Goal: Transaction & Acquisition: Purchase product/service

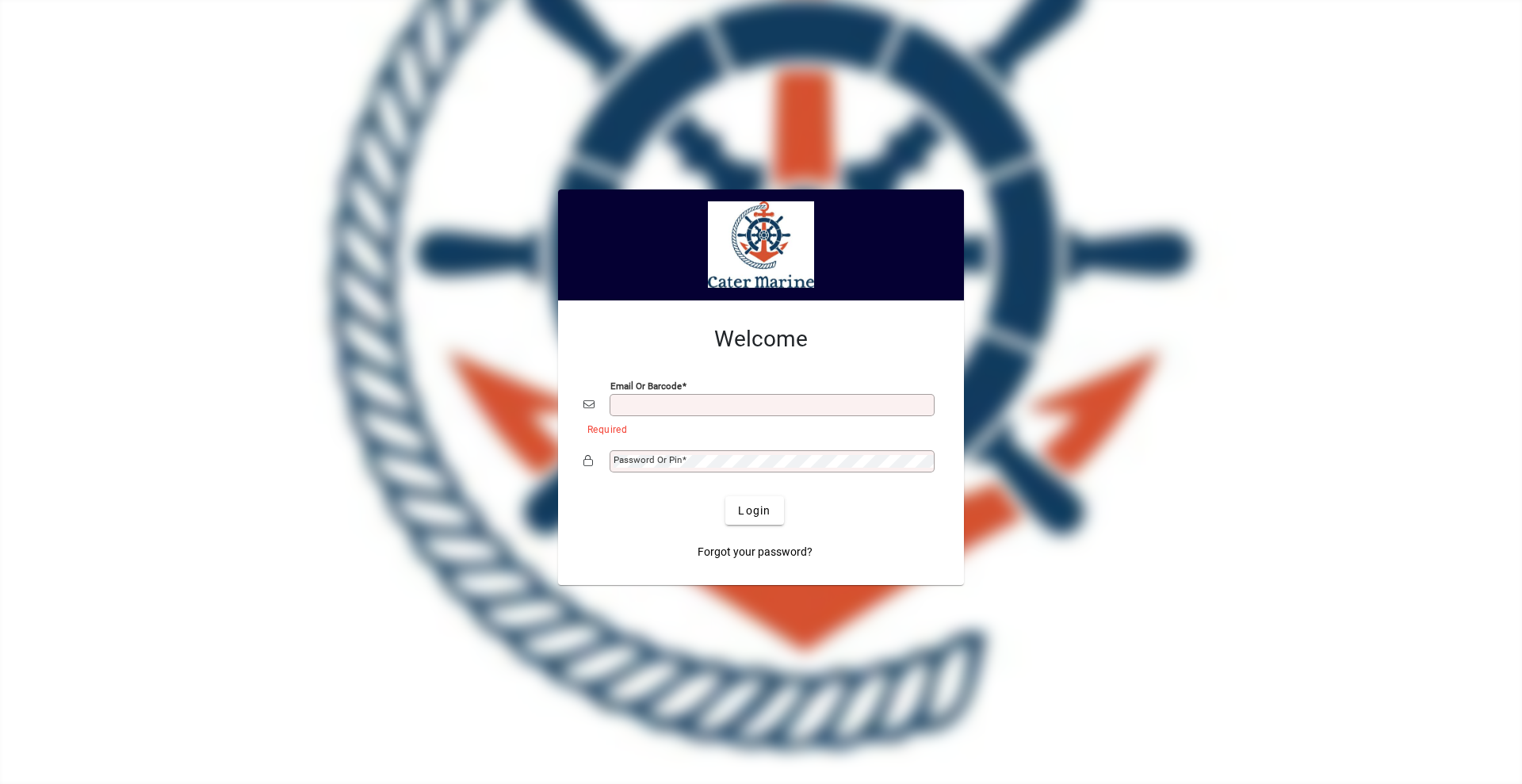
click at [657, 402] on input "Email or Barcode" at bounding box center [773, 405] width 320 height 13
type input "**********"
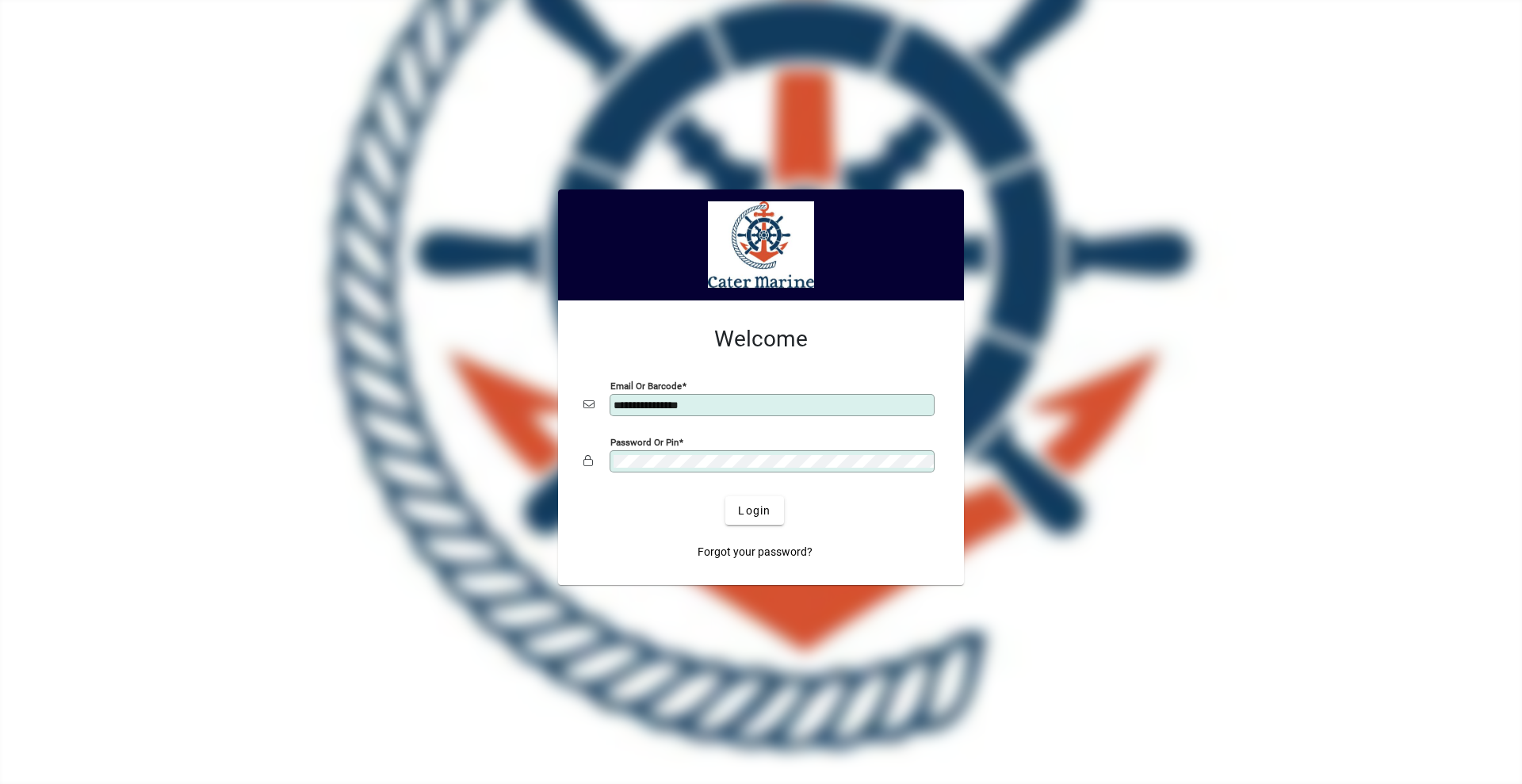
click at [725, 496] on button "Login" at bounding box center [754, 510] width 58 height 29
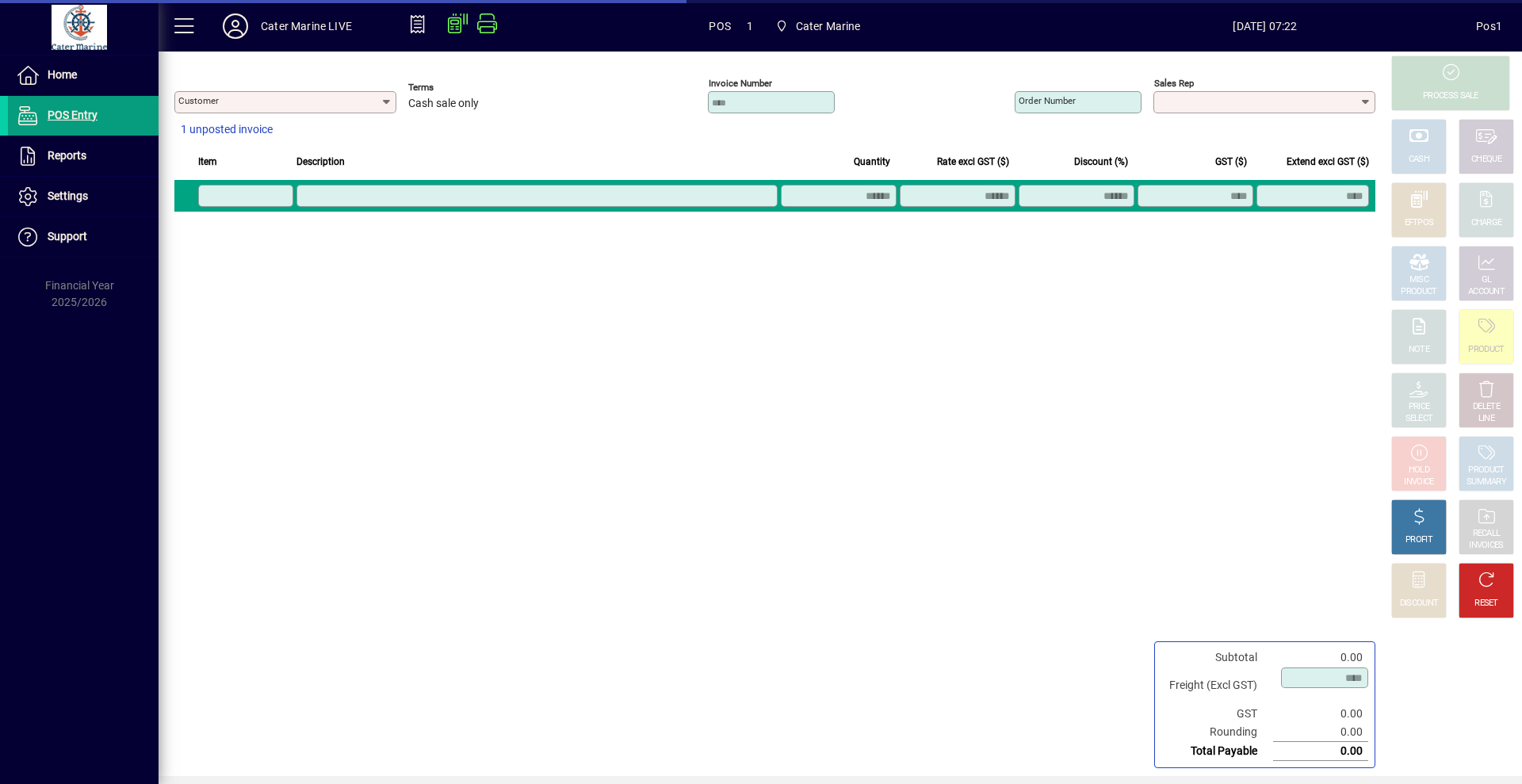
type input "**********"
